Goal: Task Accomplishment & Management: Complete application form

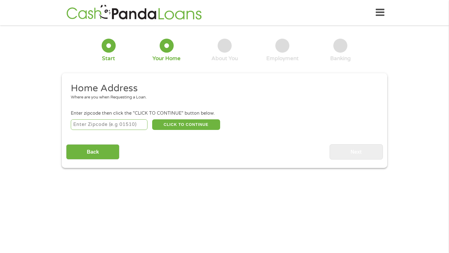
click at [119, 125] on input "number" at bounding box center [109, 124] width 77 height 11
type input "39532"
click at [115, 147] on input "Back" at bounding box center [92, 151] width 53 height 15
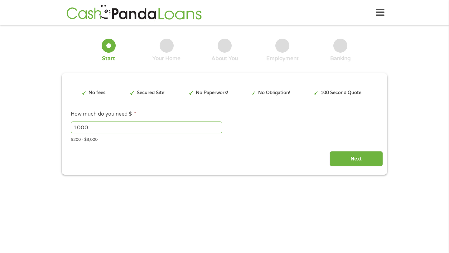
click at [182, 124] on input "1000" at bounding box center [146, 128] width 151 height 12
click at [334, 162] on input "Next" at bounding box center [355, 158] width 53 height 15
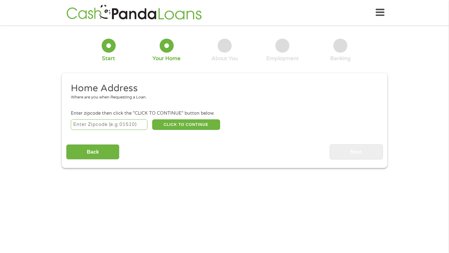
click at [129, 126] on input "number" at bounding box center [109, 124] width 77 height 11
type input "39532"
click at [198, 122] on button "CLICK TO CONTINUE" at bounding box center [186, 124] width 68 height 11
type input "39532"
type input "Biloxi"
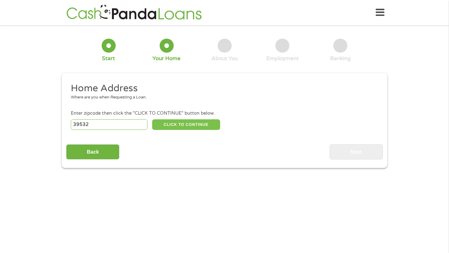
select select "[US_STATE]"
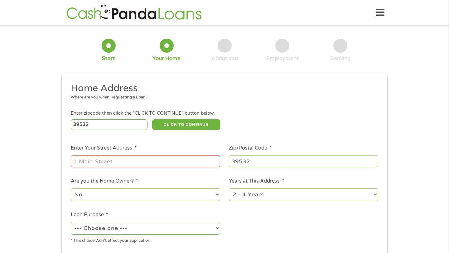
click at [171, 158] on input "Enter Your Street Address *" at bounding box center [145, 161] width 149 height 12
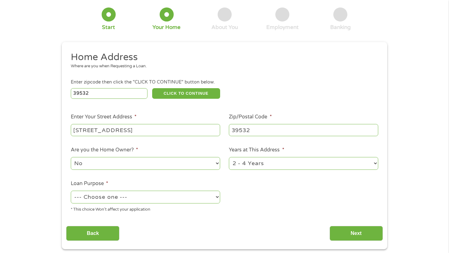
scroll to position [31, 0]
type input "[STREET_ADDRESS]"
click at [157, 190] on div "--- Choose one --- Pay Bills Debt Consolidation Home Improvement Major Purchase…" at bounding box center [145, 197] width 149 height 15
click at [151, 200] on select "--- Choose one --- Pay Bills Debt Consolidation Home Improvement Major Purchase…" at bounding box center [145, 196] width 149 height 13
select select "majorpurchase"
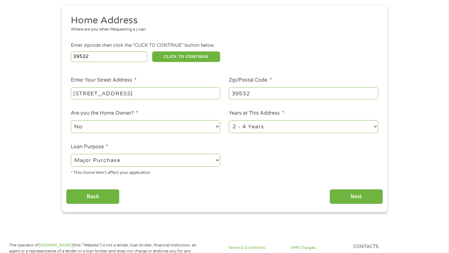
scroll to position [68, 0]
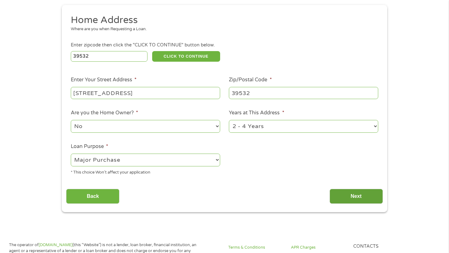
click at [349, 202] on input "Next" at bounding box center [355, 196] width 53 height 15
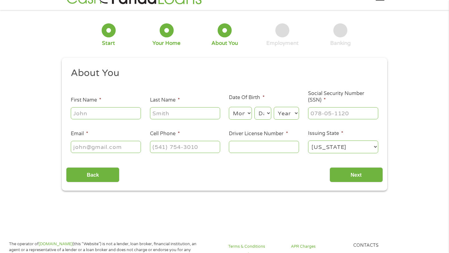
scroll to position [0, 0]
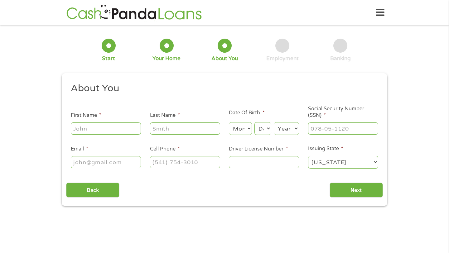
click at [84, 133] on input "First Name *" at bounding box center [106, 128] width 70 height 12
type input "[PERSON_NAME]"
type input "[EMAIL_ADDRESS][DOMAIN_NAME]"
drag, startPoint x: 211, startPoint y: 164, endPoint x: 240, endPoint y: 147, distance: 33.9
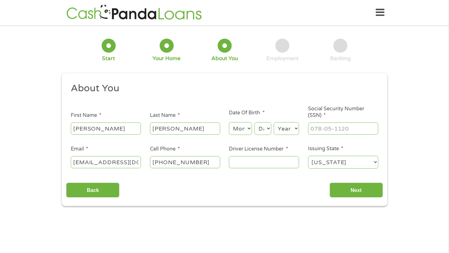
click at [240, 147] on ul "About You This field is hidden when viewing the form Title * --- Choose one ---…" at bounding box center [224, 128] width 316 height 92
click at [209, 159] on input "[PHONE_NUMBER]" at bounding box center [185, 162] width 70 height 12
drag, startPoint x: 205, startPoint y: 163, endPoint x: 147, endPoint y: 163, distance: 58.3
click at [147, 163] on li "Cell Phone * [PHONE_NUMBER]" at bounding box center [184, 157] width 79 height 24
type input "[PHONE_NUMBER]"
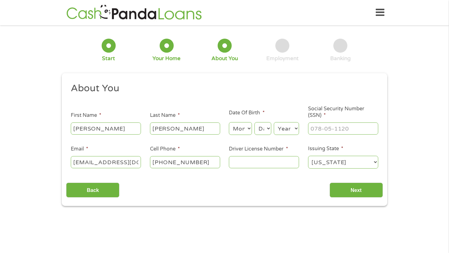
click at [236, 126] on select "Month 1 2 3 4 5 6 7 8 9 10 11 12" at bounding box center [240, 128] width 23 height 13
select select "9"
click at [265, 132] on select "Day 1 2 3 4 5 6 7 8 9 10 11 12 13 14 15 16 17 18 19 20 21 22 23 24 25 26 27 28 …" at bounding box center [262, 128] width 17 height 13
select select "21"
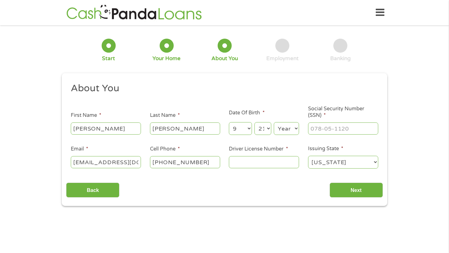
click at [281, 135] on div "Year Year [DATE] 2006 2005 2004 2003 2002 2001 2000 1999 1998 1997 1996 1995 19…" at bounding box center [286, 128] width 25 height 15
click at [282, 129] on select "Year [DATE] 2006 2005 2004 2003 2002 2001 2000 1999 1998 1997 1996 1995 1994 19…" at bounding box center [286, 128] width 25 height 13
select select "2005"
click at [317, 130] on input "___-__-____" at bounding box center [343, 128] width 70 height 12
type input "767-44-1370"
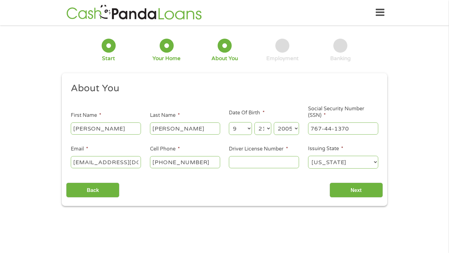
click at [280, 158] on input "Driver License Number *" at bounding box center [264, 162] width 70 height 12
type input "f656100053410"
click at [368, 169] on select "[US_STATE] [US_STATE] [US_STATE] [US_STATE] [US_STATE] [US_STATE] [US_STATE] [U…" at bounding box center [343, 162] width 70 height 13
select select "[US_STATE]"
click at [368, 188] on input "Next" at bounding box center [355, 190] width 53 height 15
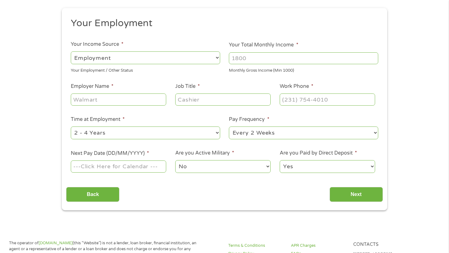
scroll to position [69, 0]
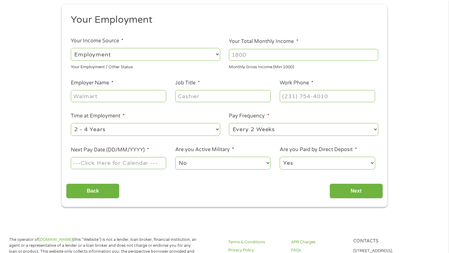
click at [272, 55] on input "Your Total Monthly Income *" at bounding box center [303, 55] width 149 height 12
type input "4000"
click at [114, 100] on input "Employer Name *" at bounding box center [118, 96] width 95 height 12
type input "[PERSON_NAME] gaming"
click at [187, 93] on input "Job Title *" at bounding box center [222, 96] width 95 height 12
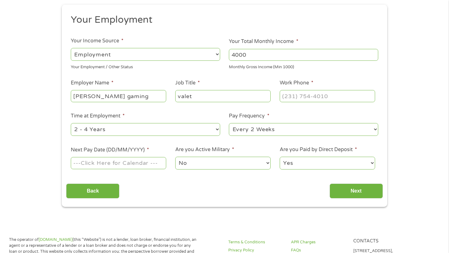
type input "valet"
click at [303, 100] on input "(___) ___-____" at bounding box center [327, 96] width 95 height 12
type input "[PHONE_NUMBER]"
click at [299, 131] on select "--- Choose one --- Every 2 Weeks Every Week Monthly Semi-Monthly" at bounding box center [303, 129] width 149 height 13
click at [137, 161] on input "Next Pay Date (DD/MM/YYYY) *" at bounding box center [118, 163] width 95 height 12
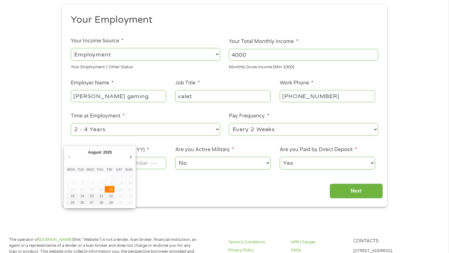
type input "[DATE]"
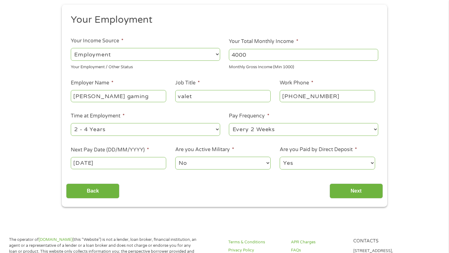
click at [189, 161] on select "No Yes" at bounding box center [222, 163] width 95 height 13
click at [345, 192] on input "Next" at bounding box center [355, 191] width 53 height 15
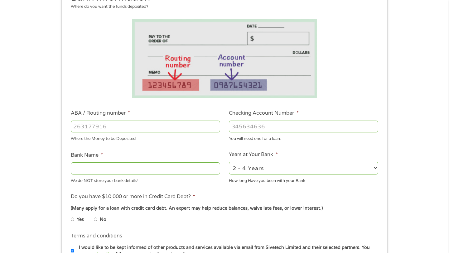
scroll to position [94, 0]
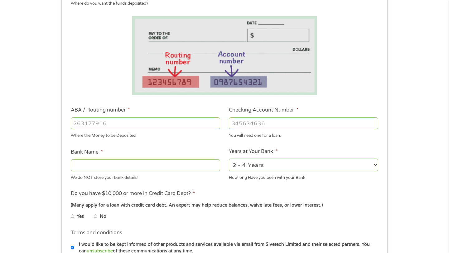
click at [158, 127] on input "ABA / Routing number *" at bounding box center [145, 124] width 149 height 12
click at [154, 124] on input "ABA / Routing number *" at bounding box center [145, 124] width 149 height 12
paste input "1"
click at [213, 120] on input "ABA / Routing number *" at bounding box center [145, 124] width 149 height 12
click at [214, 120] on input "1" at bounding box center [145, 124] width 149 height 12
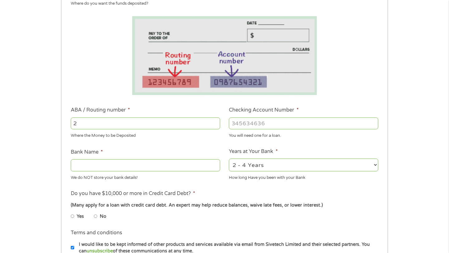
click at [214, 120] on input "2" at bounding box center [145, 124] width 149 height 12
click at [214, 120] on input "3" at bounding box center [145, 124] width 149 height 12
click at [214, 120] on input "4" at bounding box center [145, 124] width 149 height 12
click at [214, 120] on input "5" at bounding box center [145, 124] width 149 height 12
click at [214, 120] on input "86" at bounding box center [145, 124] width 149 height 12
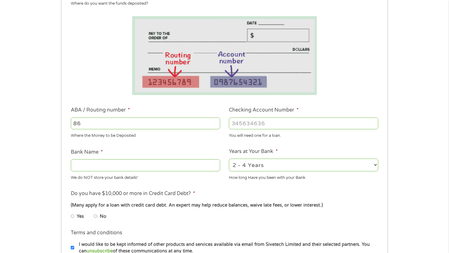
type input "8"
type input "064000020"
type input "BANK OF AMERICA NA"
type input "064000020"
click at [262, 124] on input "Checking Account Number *" at bounding box center [303, 124] width 149 height 12
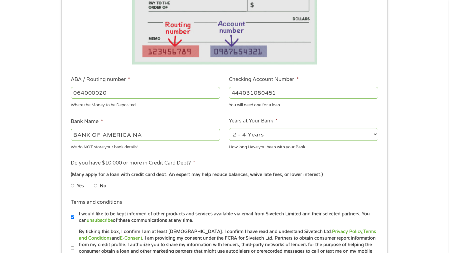
scroll to position [128, 0]
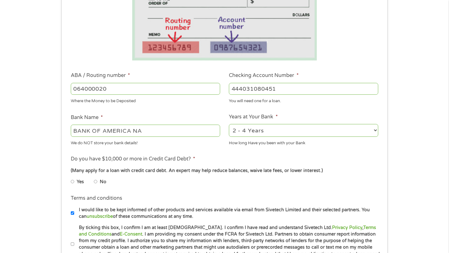
type input "444031080451"
click at [94, 184] on input "No" at bounding box center [96, 182] width 4 height 10
radio input "true"
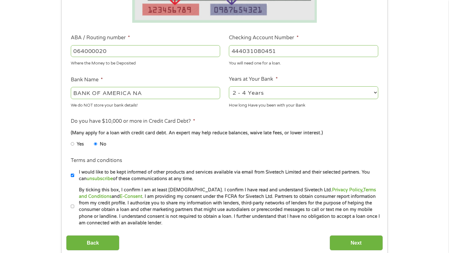
scroll to position [209, 0]
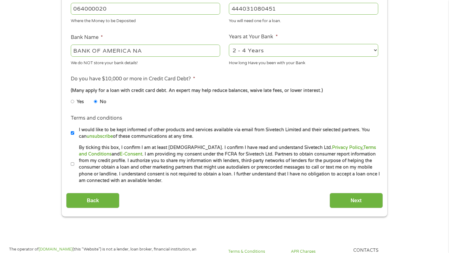
click at [74, 160] on label "By ticking this box, I confirm I am at least [DEMOGRAPHIC_DATA]. I confirm I ha…" at bounding box center [227, 164] width 306 height 40
click at [74, 160] on input "By ticking this box, I confirm I am at least [DEMOGRAPHIC_DATA]. I confirm I ha…" at bounding box center [73, 164] width 4 height 10
checkbox input "true"
click at [364, 203] on input "Next" at bounding box center [355, 200] width 53 height 15
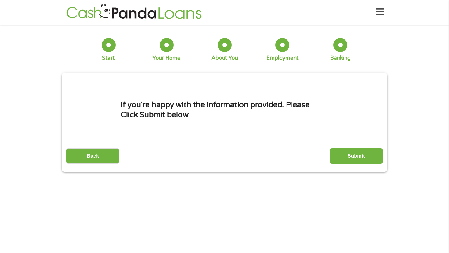
scroll to position [0, 0]
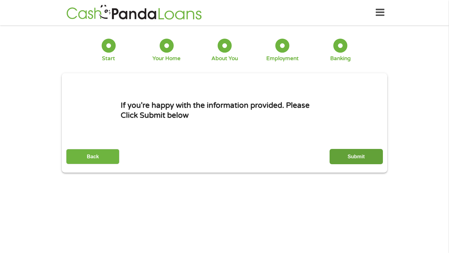
click at [360, 158] on input "Submit" at bounding box center [355, 156] width 53 height 15
